Goal: Check status: Check status

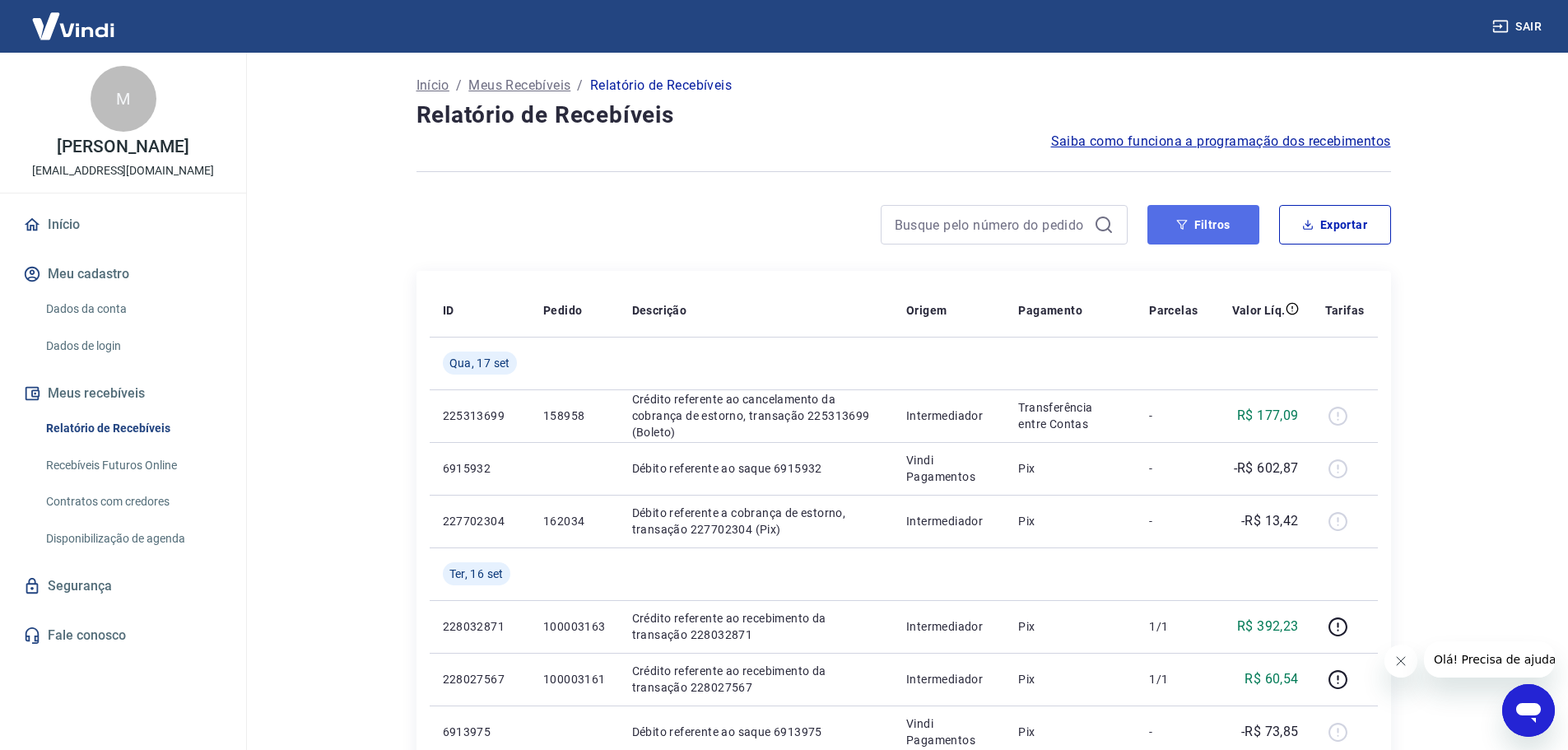
click at [1217, 221] on button "Filtros" at bounding box center [1202, 225] width 112 height 39
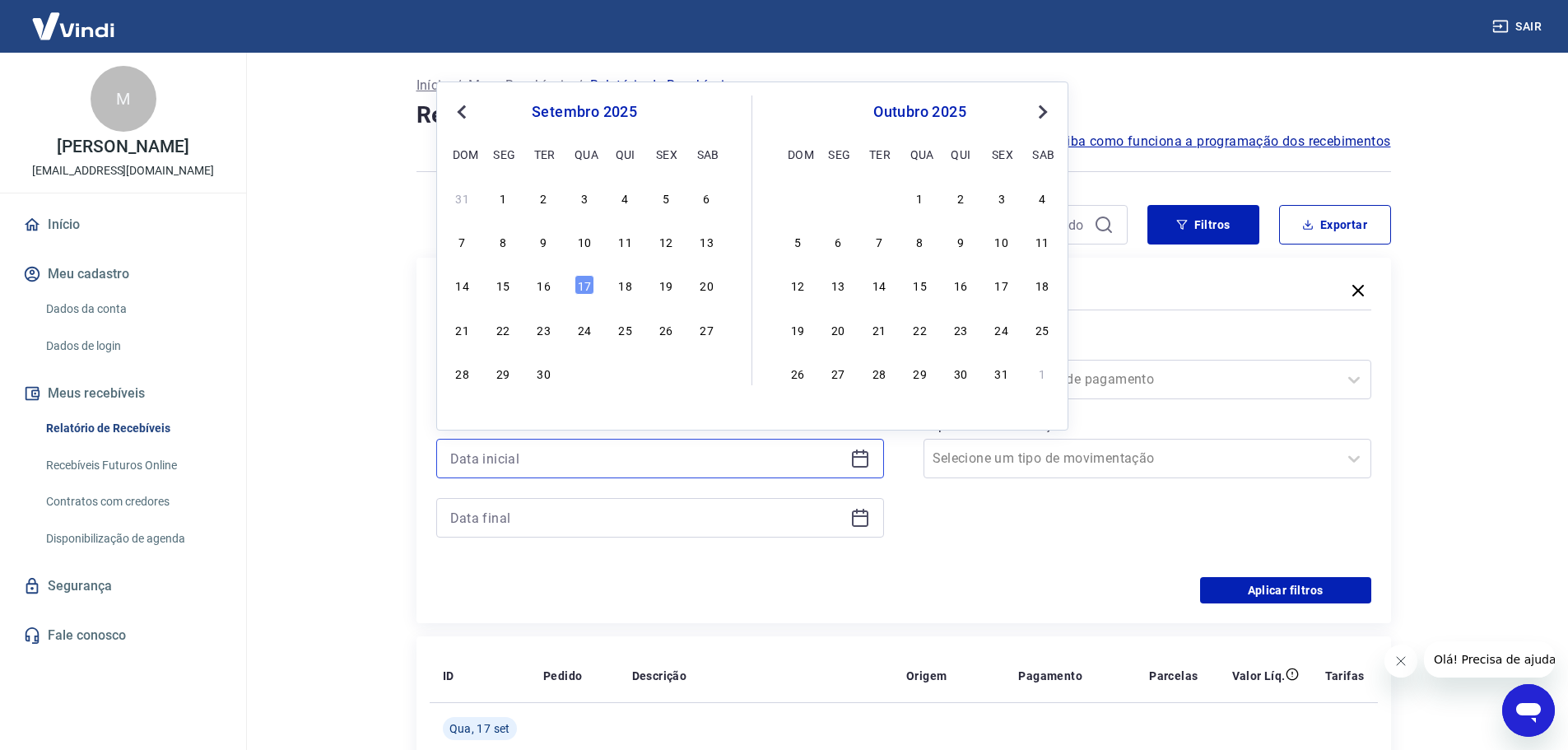
click at [644, 460] on input at bounding box center [647, 458] width 394 height 24
click at [641, 463] on input at bounding box center [647, 458] width 394 height 24
click at [1101, 524] on div "Forma de Pagamento Selecione uma forma de pagamento Tipo de Movimentação Seleci…" at bounding box center [1147, 445] width 448 height 224
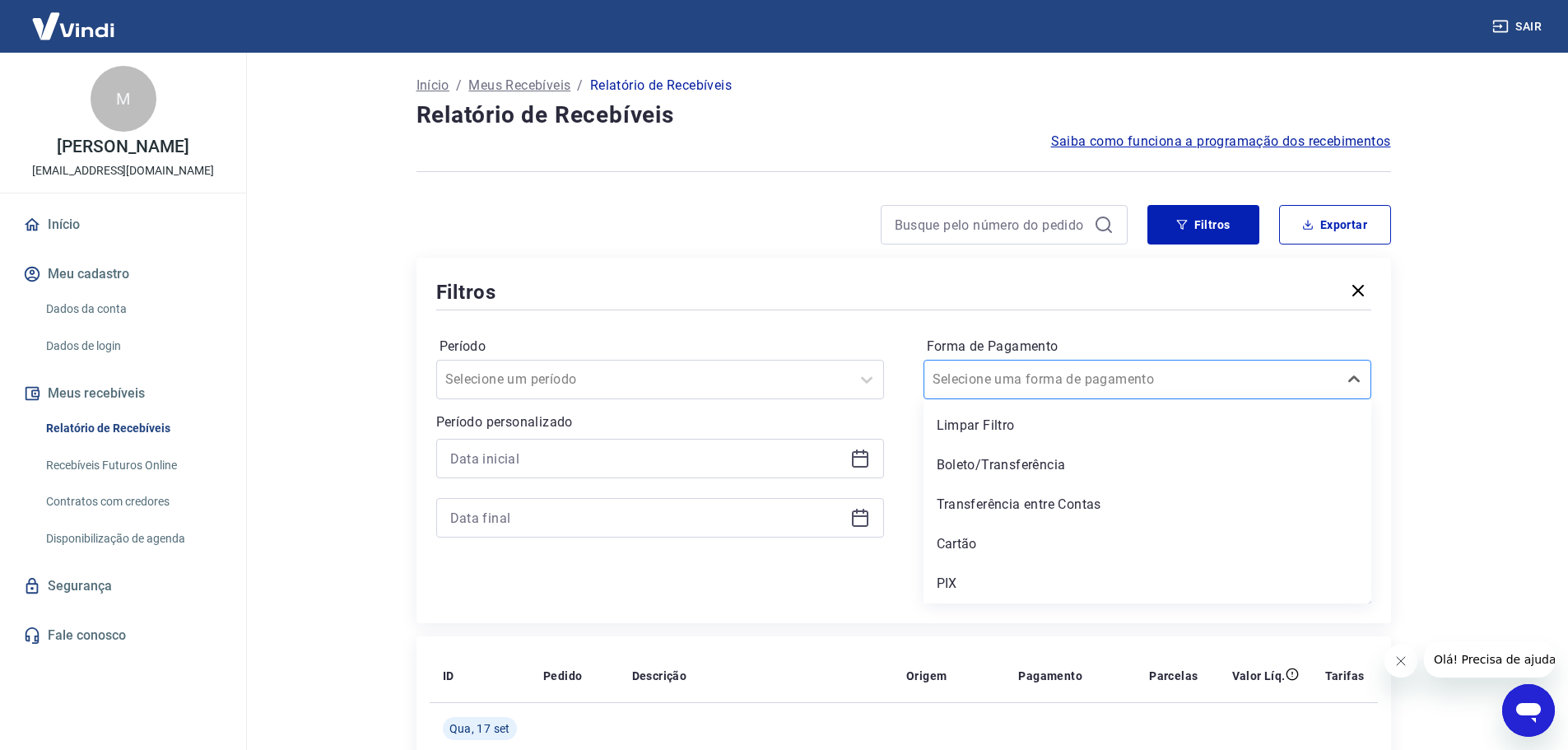
click at [1096, 380] on div at bounding box center [1130, 380] width 396 height 23
click at [1037, 578] on div "PIX" at bounding box center [1147, 583] width 448 height 33
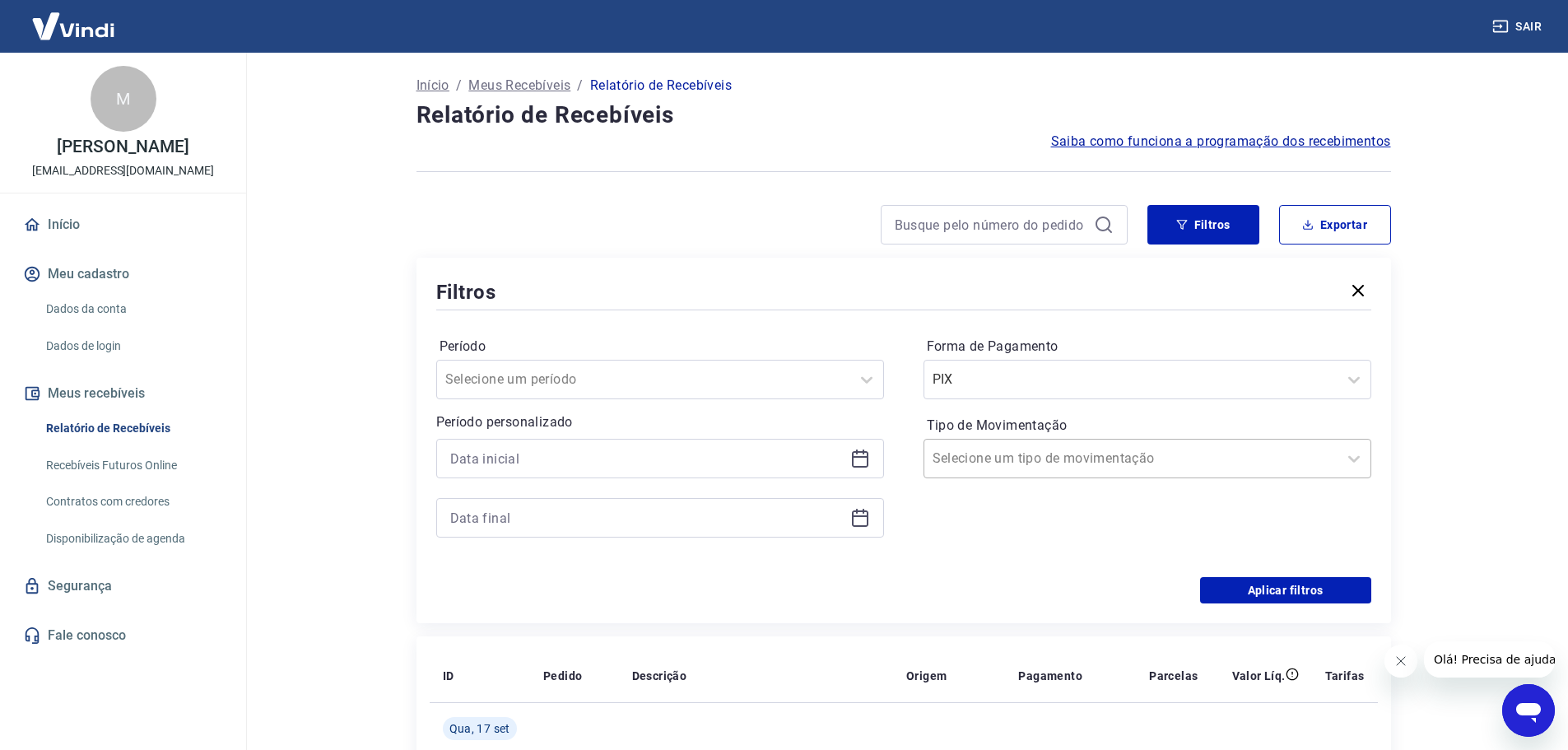
click at [1034, 466] on input "Tipo de Movimentação" at bounding box center [1015, 458] width 166 height 20
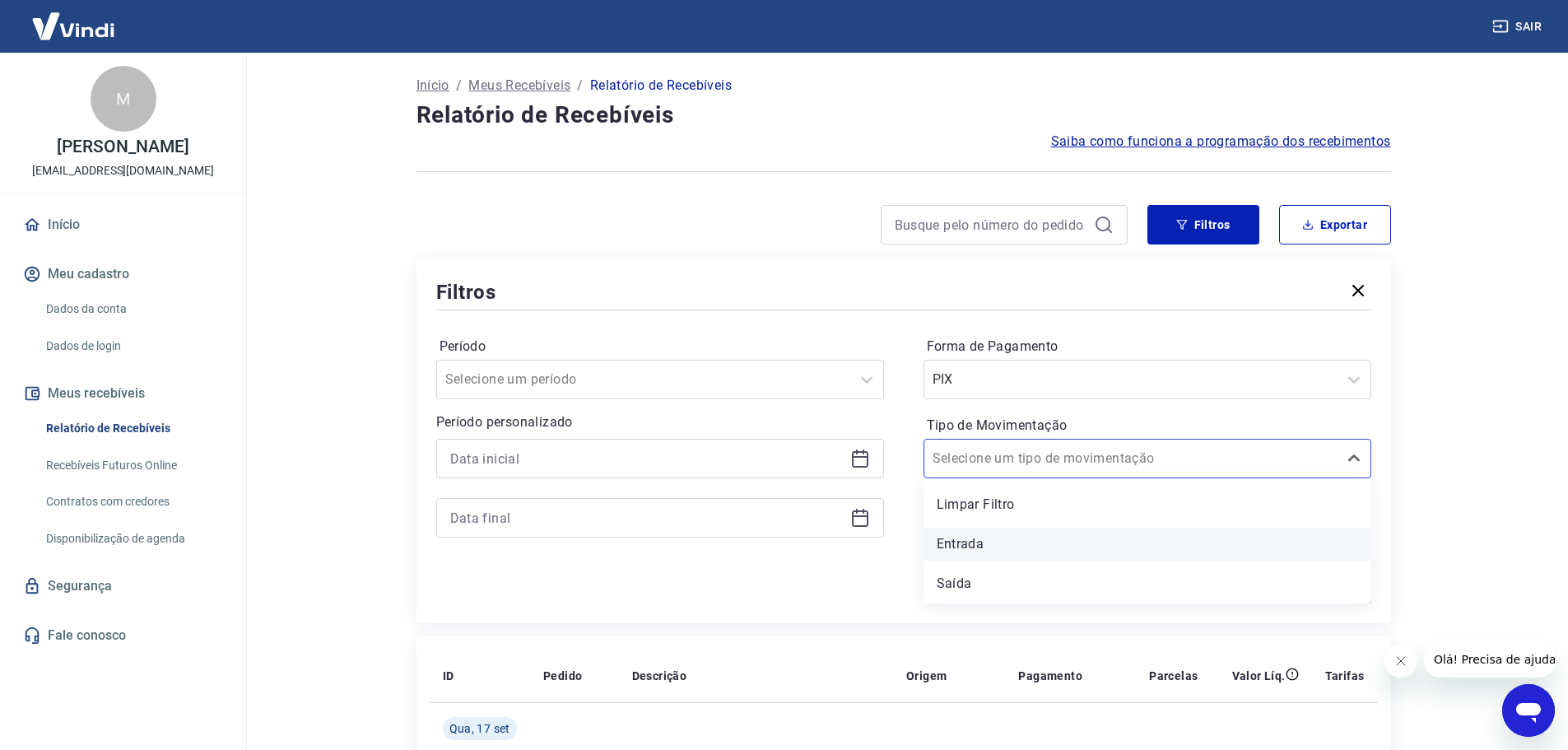
click at [1012, 545] on div "Entrada" at bounding box center [1147, 544] width 448 height 33
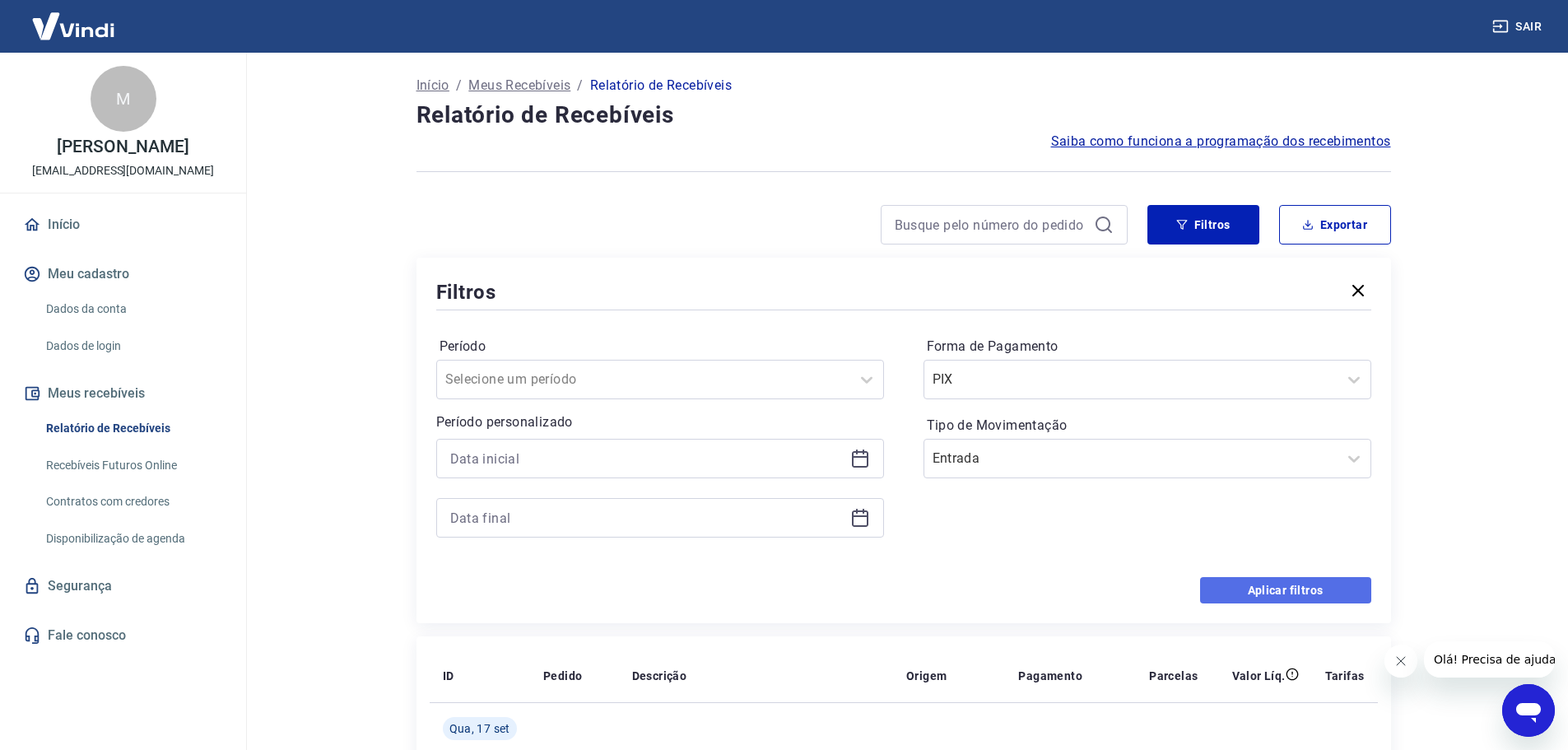
click at [1262, 590] on button "Aplicar filtros" at bounding box center [1286, 591] width 172 height 26
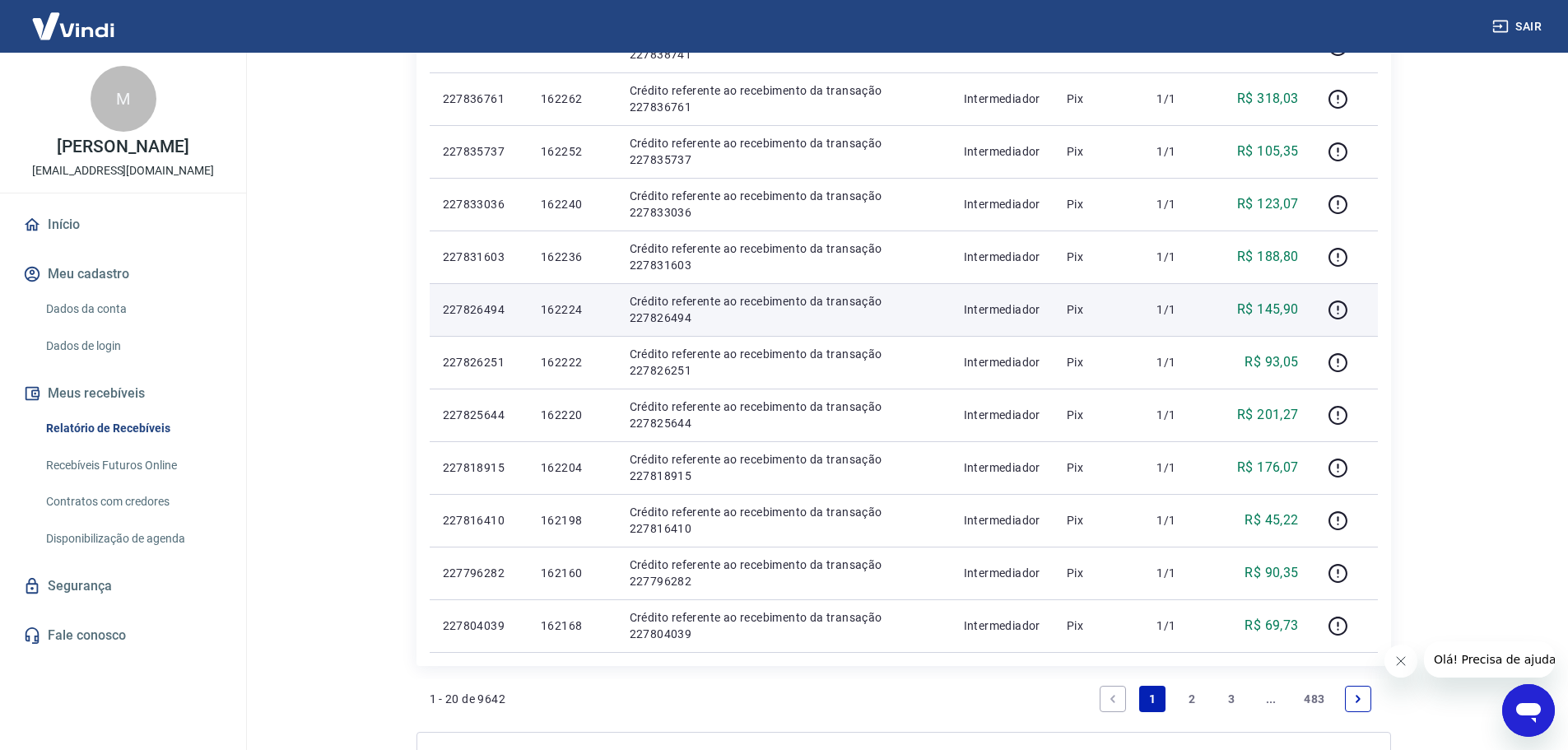
scroll to position [906, 0]
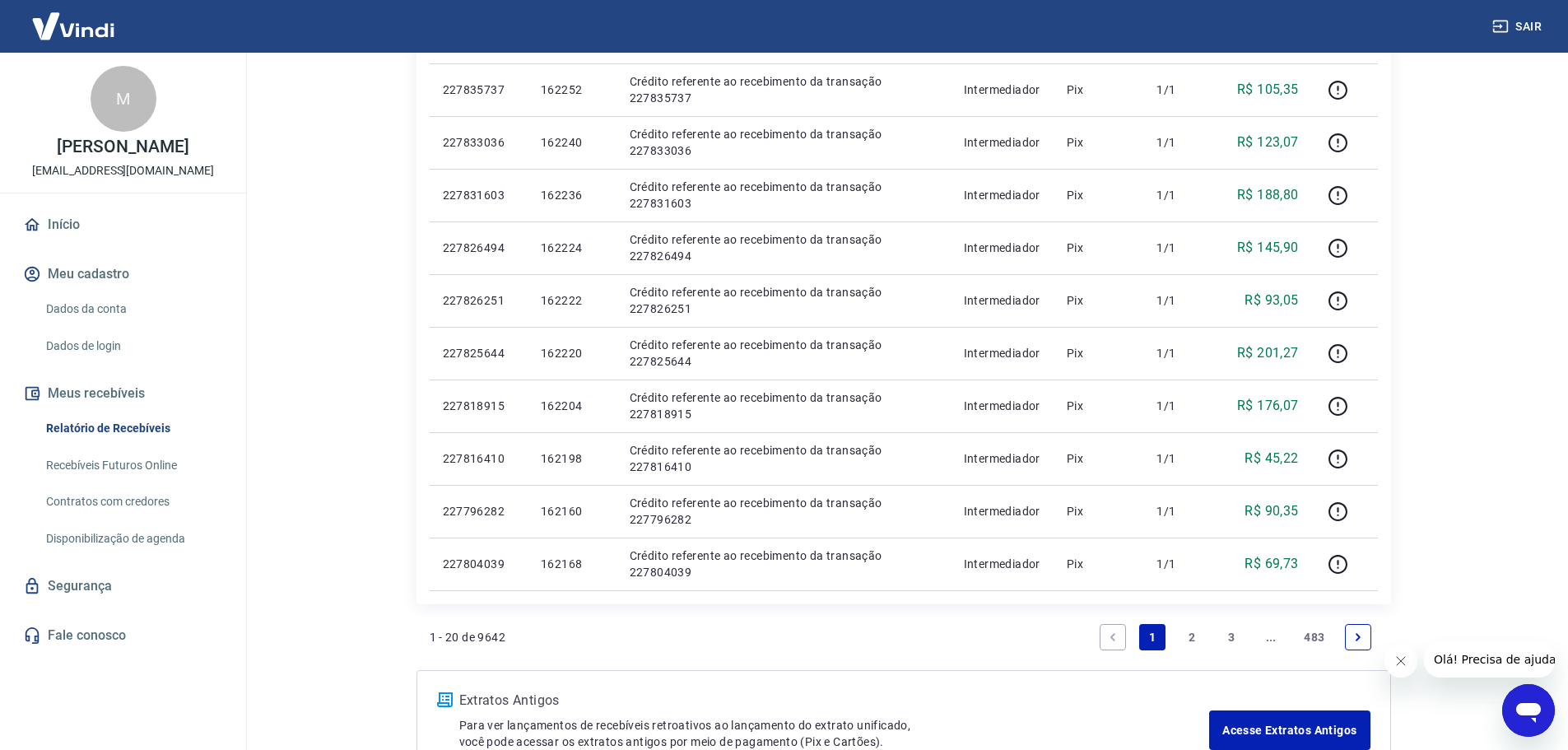
click at [1189, 634] on link "2" at bounding box center [1192, 638] width 26 height 26
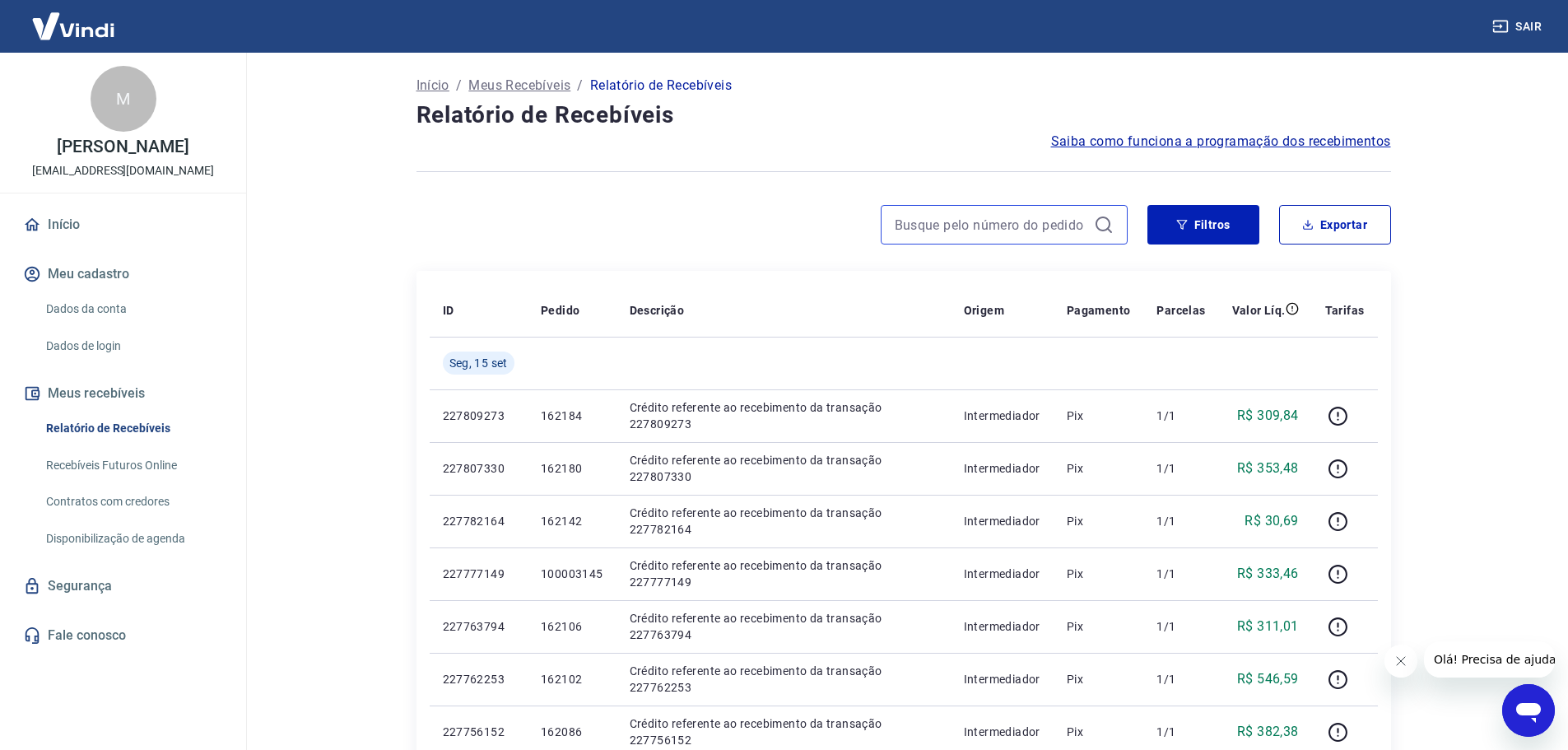
click at [918, 214] on input at bounding box center [992, 225] width 193 height 24
type input "162360"
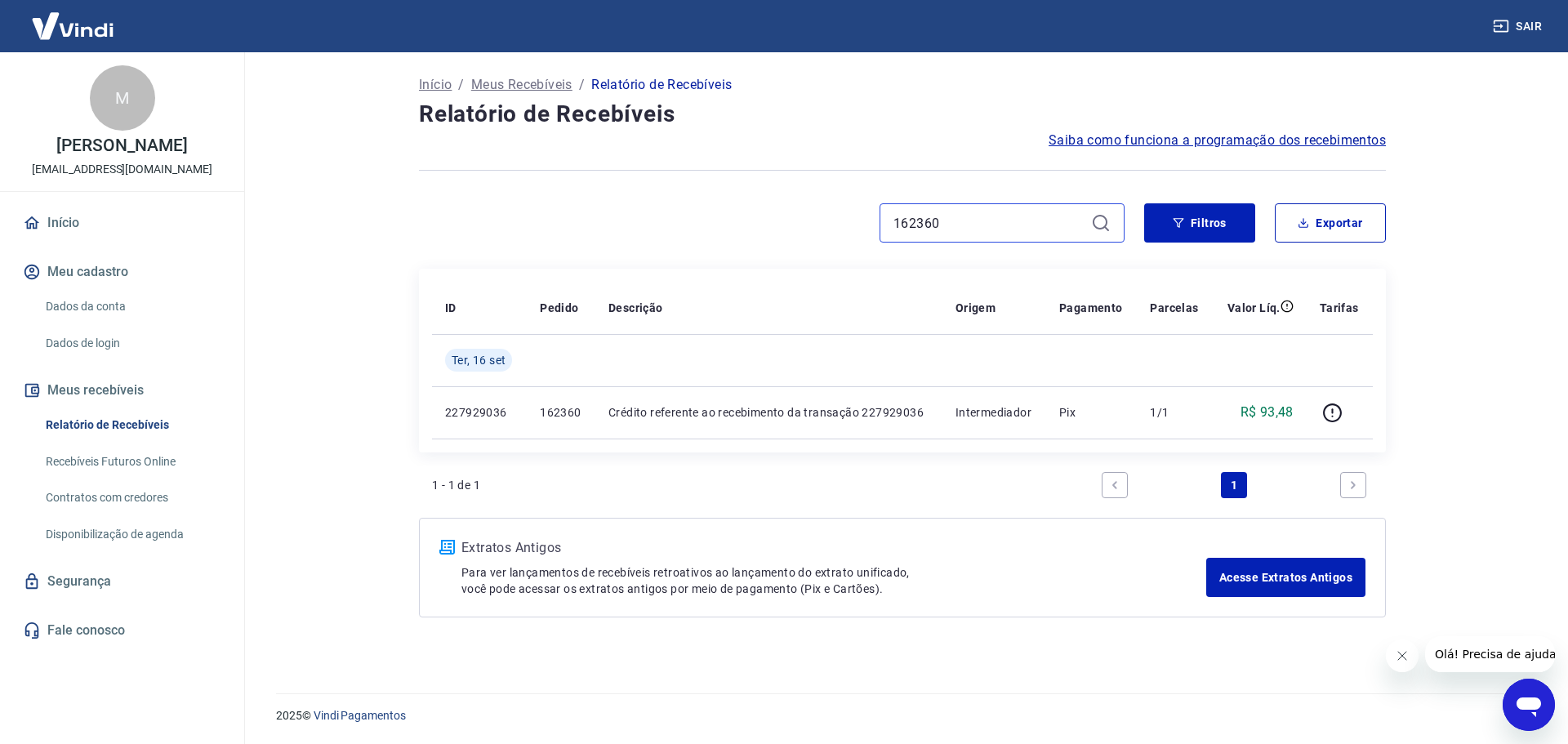
drag, startPoint x: 963, startPoint y: 223, endPoint x: 734, endPoint y: 255, distance: 231.2
click at [734, 255] on div "162360 Filtros Exportar" at bounding box center [903, 230] width 967 height 52
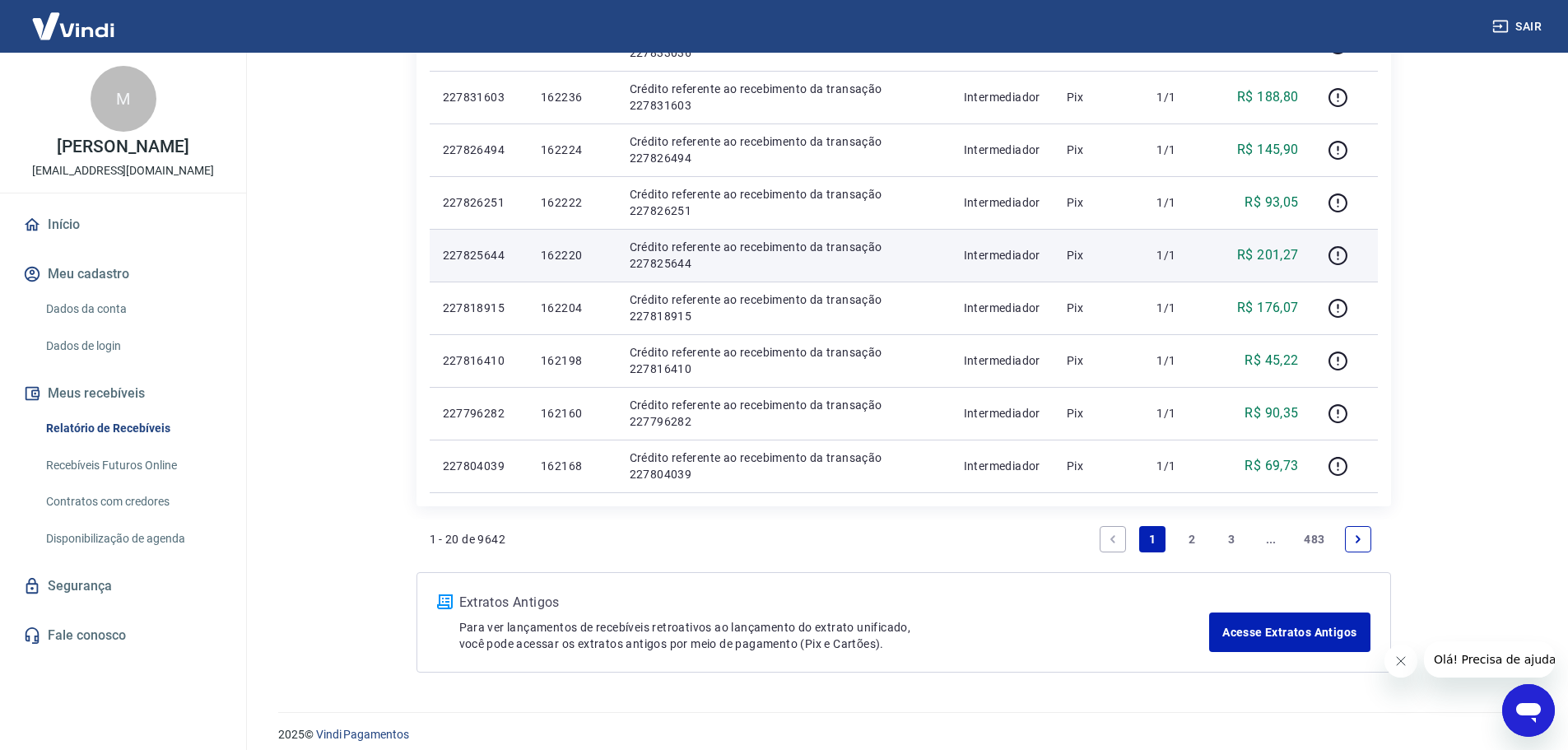
scroll to position [1017, 0]
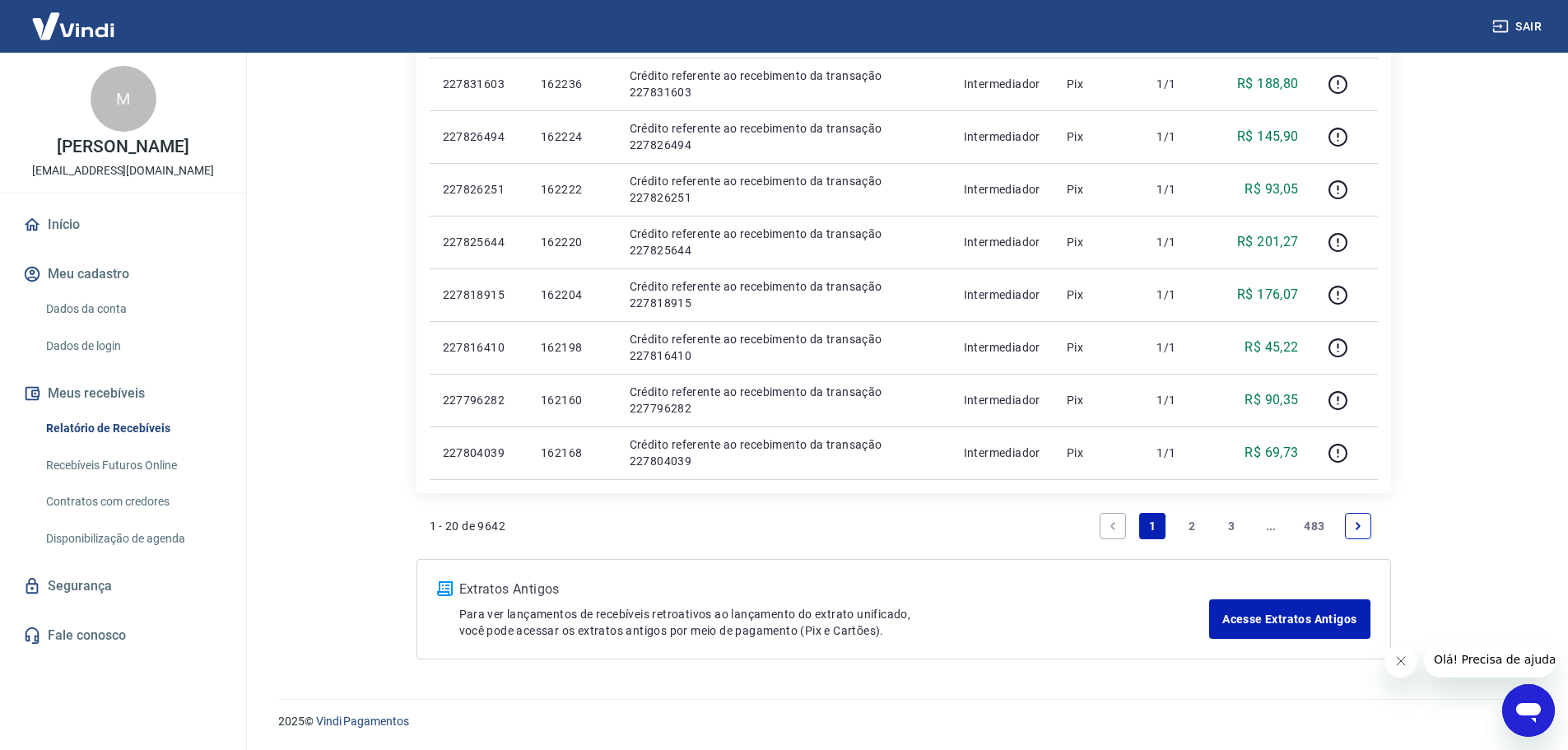
click at [1190, 529] on link "2" at bounding box center [1192, 526] width 26 height 26
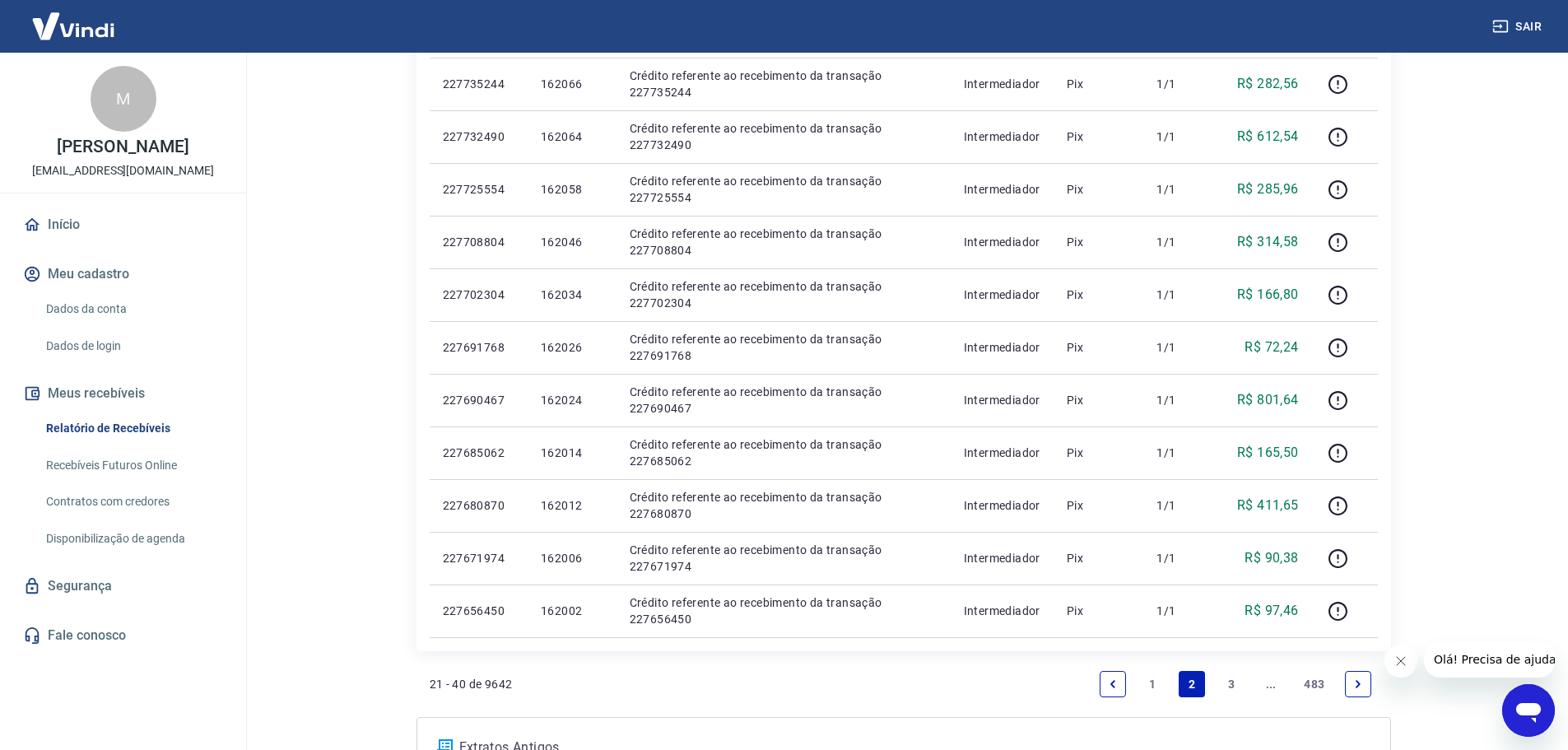
scroll to position [906, 0]
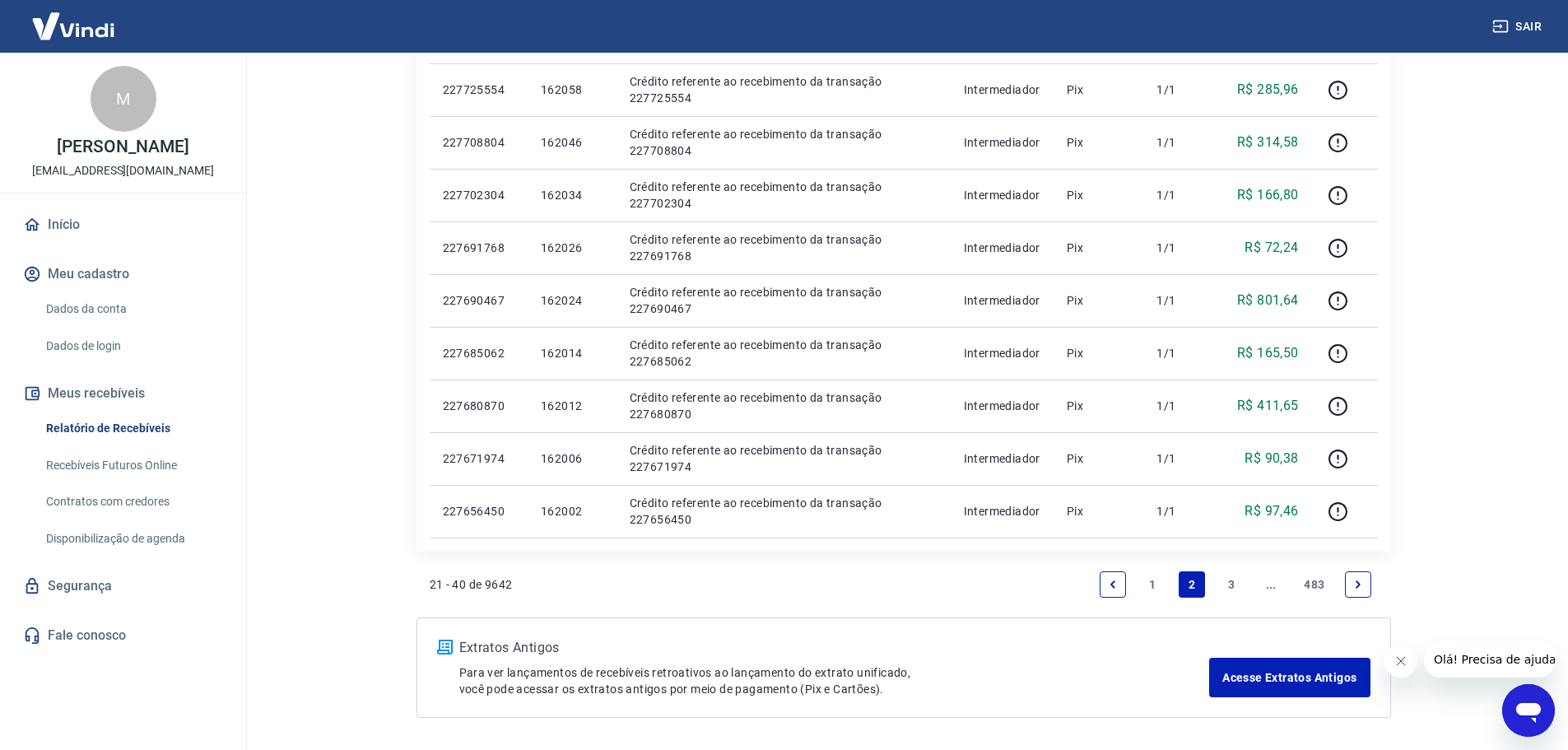
click at [1146, 586] on link "1" at bounding box center [1153, 585] width 26 height 26
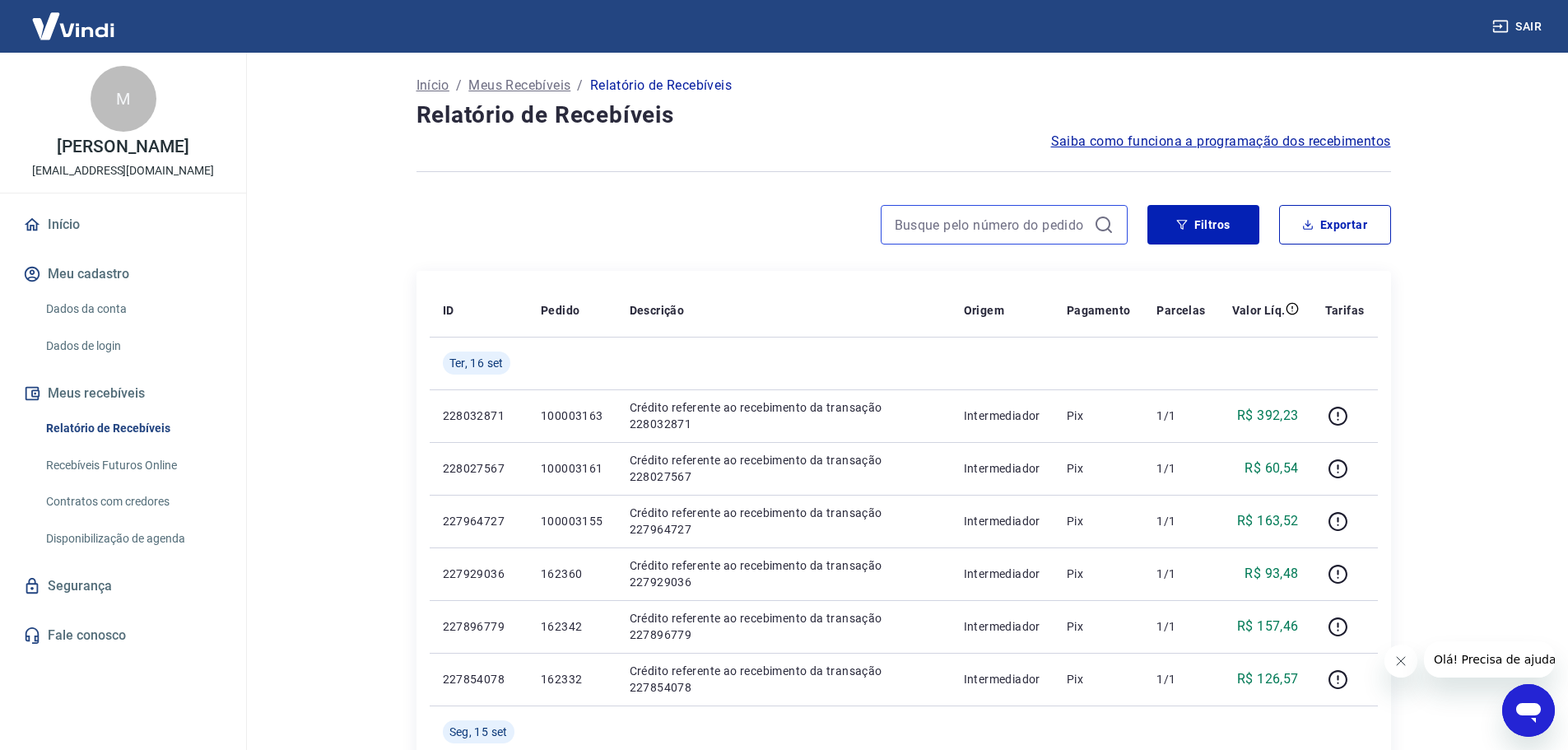
drag, startPoint x: 1052, startPoint y: 221, endPoint x: 1039, endPoint y: 226, distance: 13.9
click at [1048, 223] on input at bounding box center [992, 225] width 193 height 24
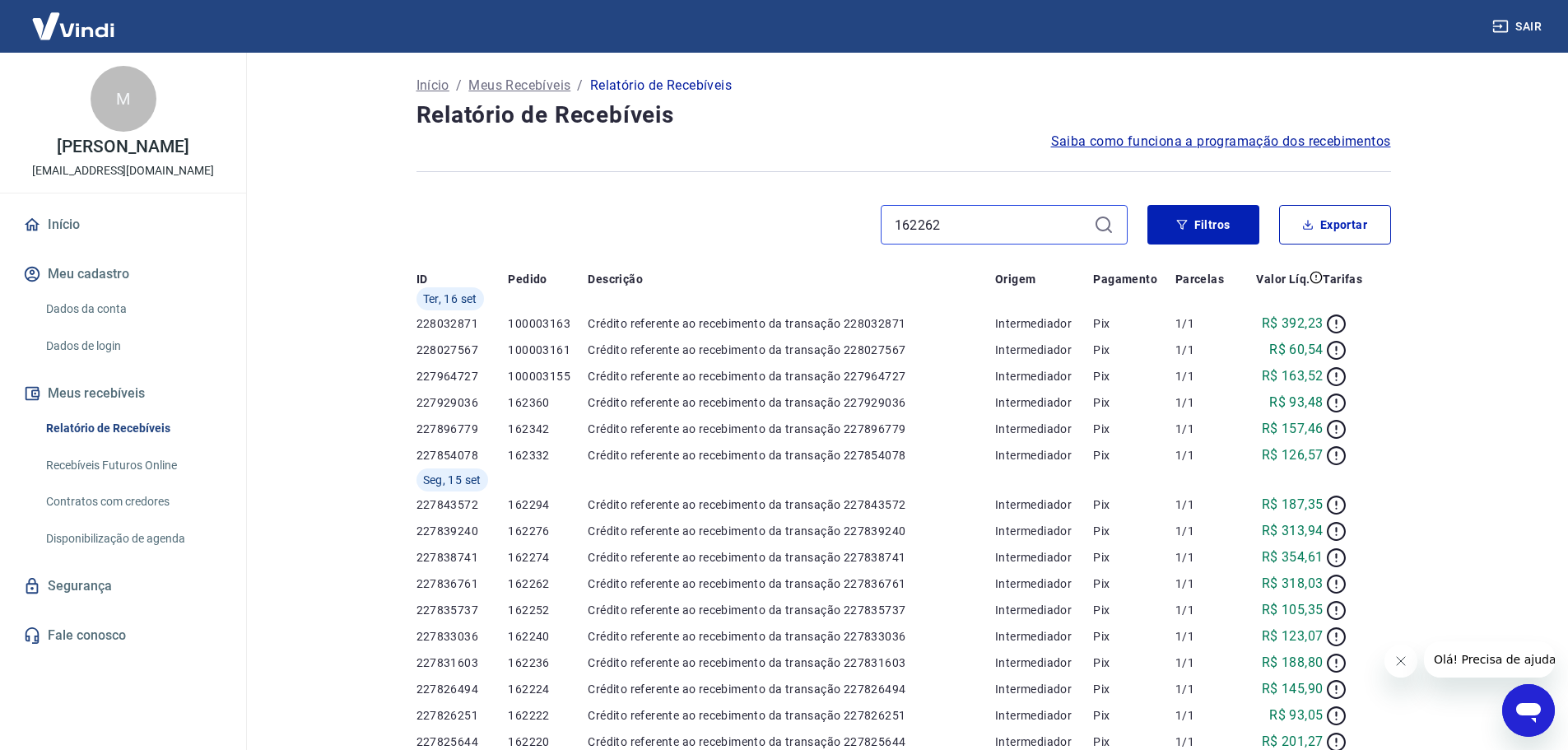
type input "162262"
